Goal: Task Accomplishment & Management: Manage account settings

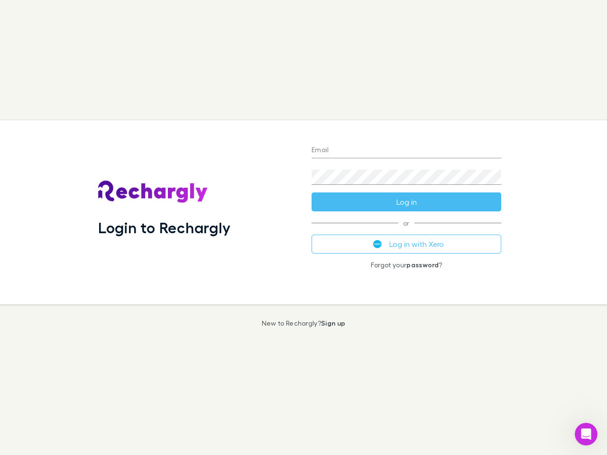
click at [304, 228] on div "Login to Rechargly" at bounding box center [198, 213] width 214 height 184
click at [407, 151] on input "Email" at bounding box center [407, 150] width 190 height 15
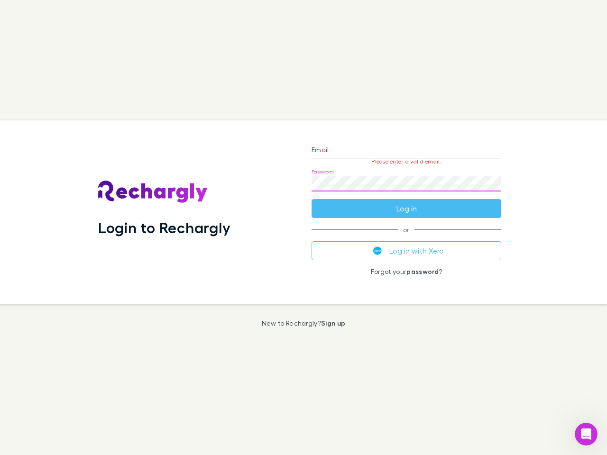
click at [407, 202] on form "Email Please enter a valid email. Password Log in" at bounding box center [407, 177] width 190 height 83
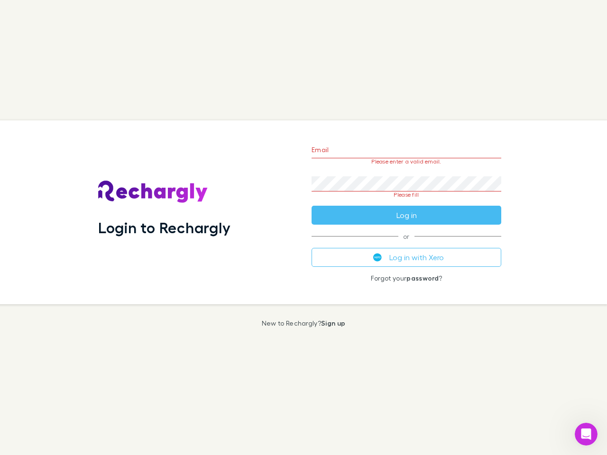
click at [407, 244] on div "Email Please enter a valid email. Password Please fill Log in or Log in with Xe…" at bounding box center [406, 213] width 205 height 184
click at [586, 435] on icon "Open Intercom Messenger" at bounding box center [587, 435] width 16 height 16
